Goal: Information Seeking & Learning: Understand process/instructions

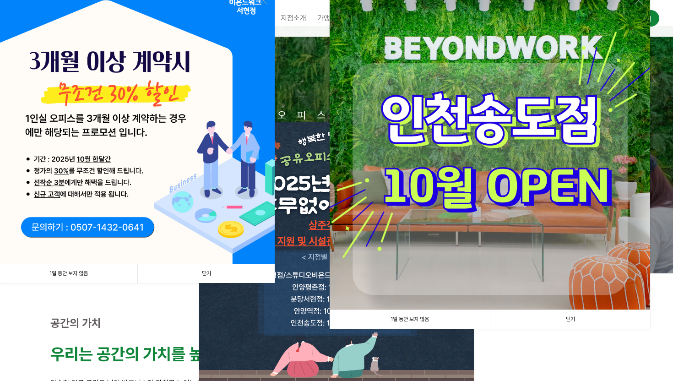
click at [202, 281] on link "닫기" at bounding box center [205, 273] width 137 height 19
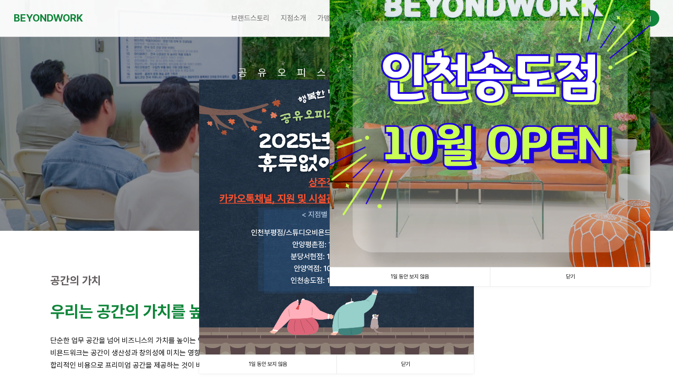
scroll to position [46, 0]
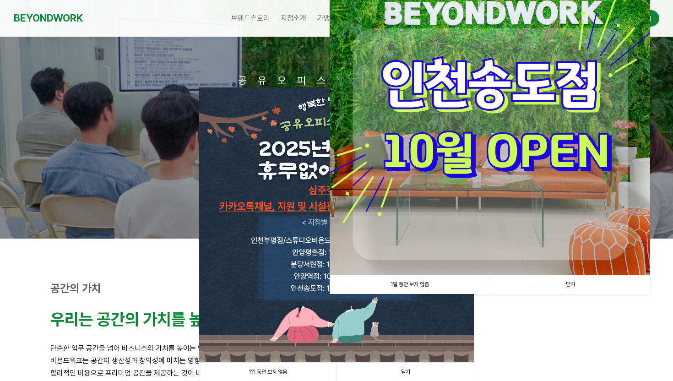
click at [562, 288] on link "닫기" at bounding box center [570, 284] width 160 height 19
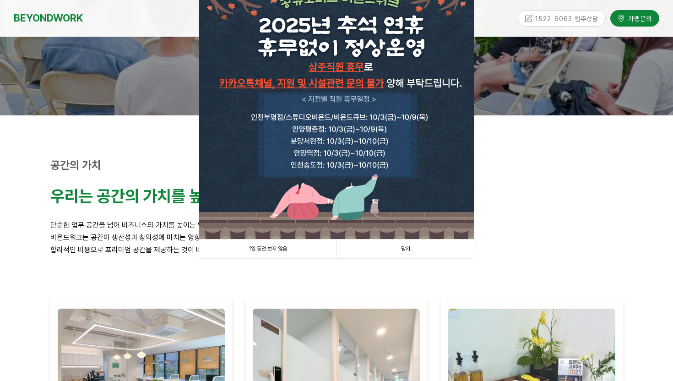
scroll to position [178, 0]
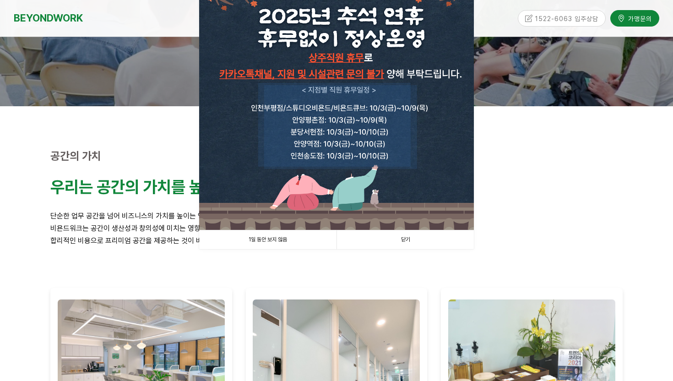
click at [417, 245] on link "닫기" at bounding box center [405, 239] width 137 height 19
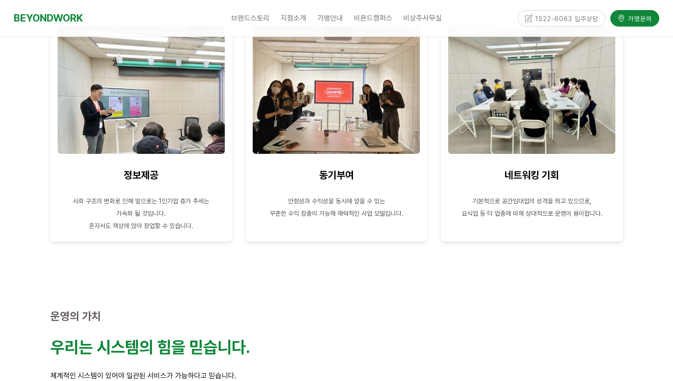
scroll to position [782, 0]
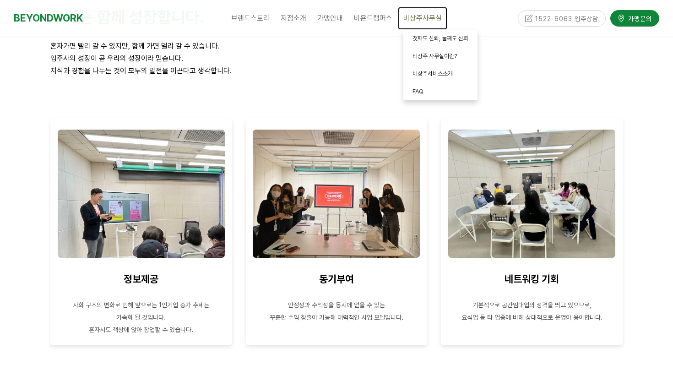
click at [428, 18] on span "비상주사무실" at bounding box center [422, 18] width 38 height 9
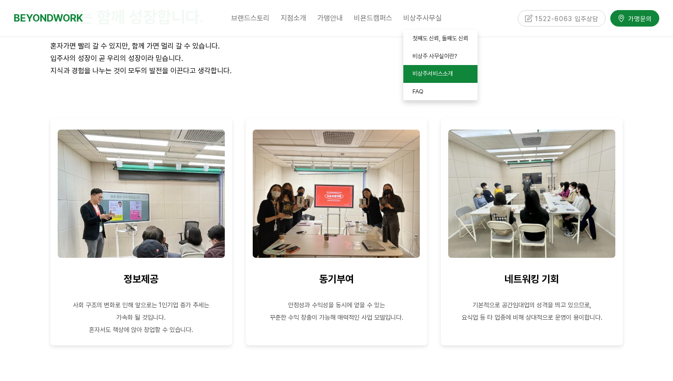
click at [430, 78] on link "비상주서비스소개" at bounding box center [440, 74] width 74 height 18
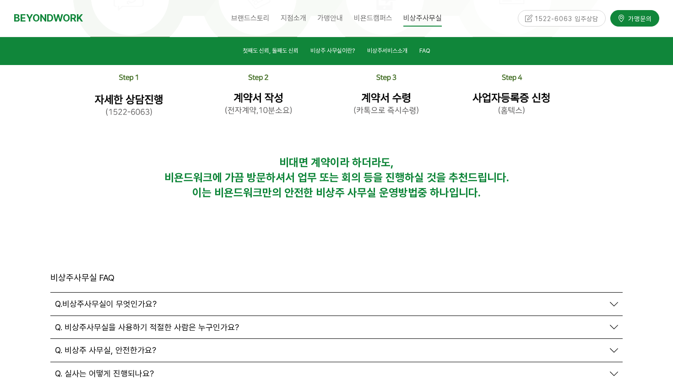
scroll to position [3082, 0]
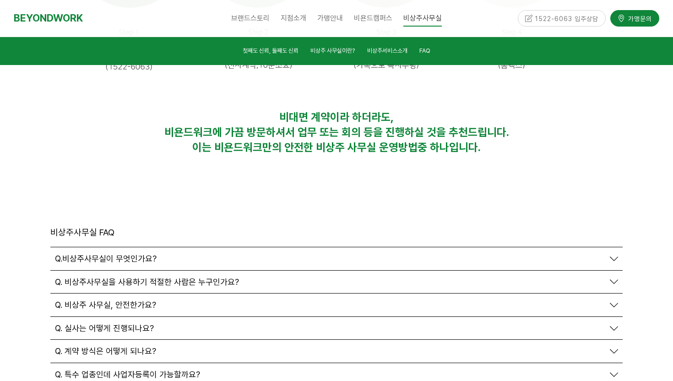
click at [160, 323] on div "Q. 실사는 어떻게 진행되나요?" at bounding box center [330, 328] width 550 height 10
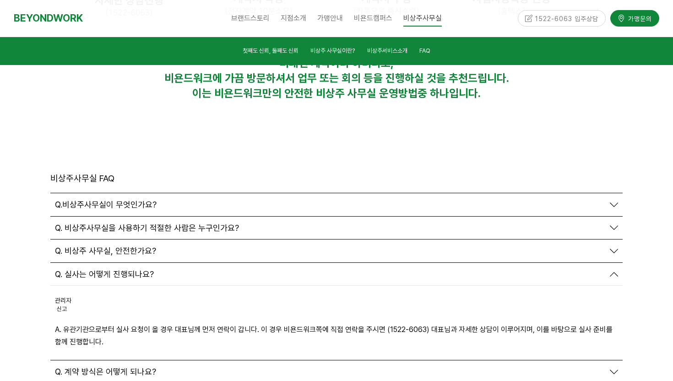
scroll to position [3142, 0]
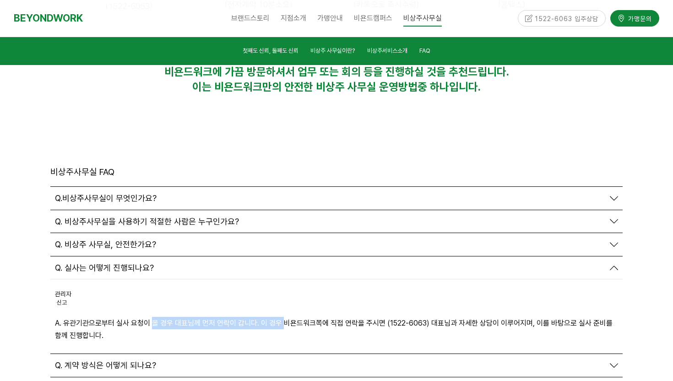
drag, startPoint x: 151, startPoint y: 220, endPoint x: 283, endPoint y: 220, distance: 131.4
click at [283, 317] on p "A. 유관기관으로부터 실사 요청이 올 경우 대표님께 먼저 연락이 갑니다. 이 경우 비욘드워크쪽에 직접 연락을 주시면 (1522-6063) 대표…" at bounding box center [336, 329] width 563 height 25
click at [302, 317] on p "A. 유관기관으로부터 실사 요청이 올 경우 대표님께 먼저 연락이 갑니다. 이 경우 비욘드워크쪽에 직접 연락을 주시면 (1522-6063) 대표…" at bounding box center [336, 329] width 563 height 25
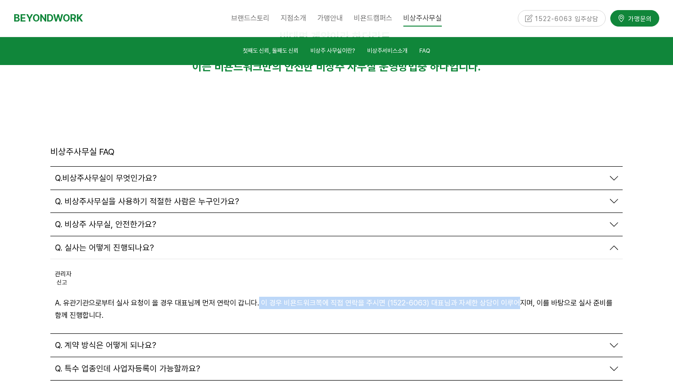
drag, startPoint x: 257, startPoint y: 201, endPoint x: 517, endPoint y: 206, distance: 259.3
click at [517, 297] on p "A. 유관기관으로부터 실사 요청이 올 경우 대표님께 먼저 연락이 갑니다. 이 경우 비욘드워크쪽에 직접 연락을 주시면 (1522-6063) 대표…" at bounding box center [336, 309] width 563 height 25
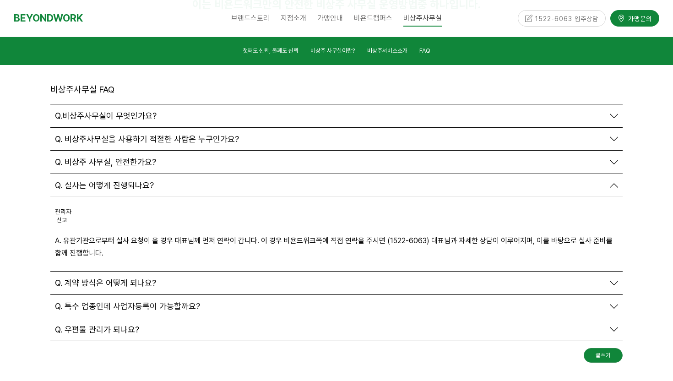
scroll to position [3229, 0]
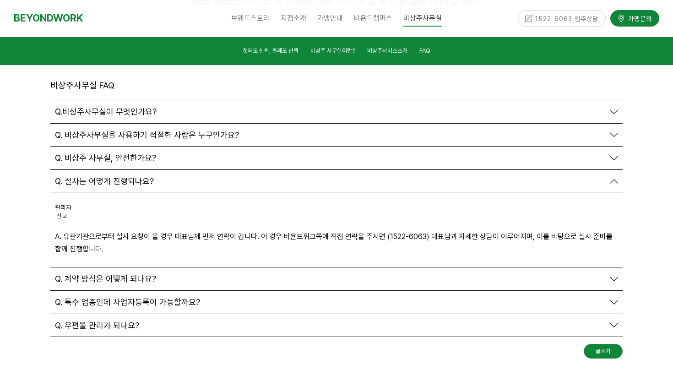
click at [213, 274] on div "Q. 계약 방식은 어떻게 되나요?" at bounding box center [330, 279] width 550 height 10
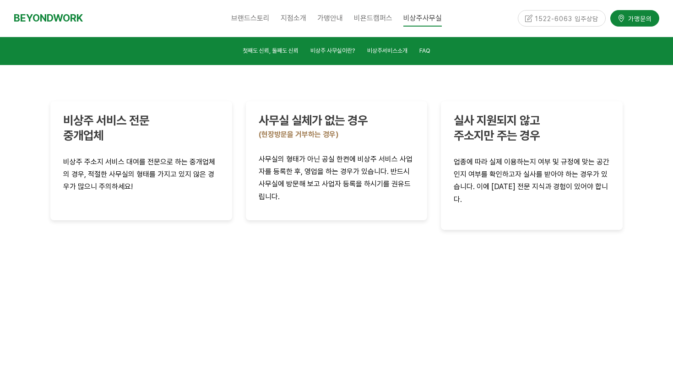
scroll to position [1815, 0]
